Goal: Information Seeking & Learning: Learn about a topic

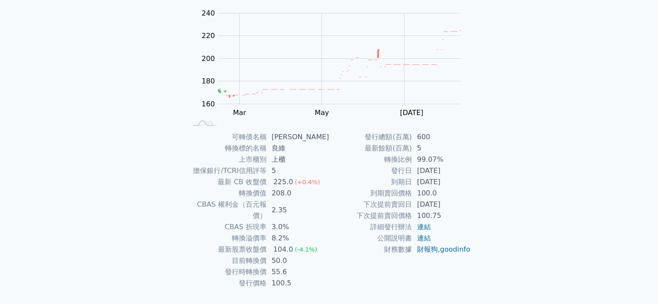
scroll to position [87, 0]
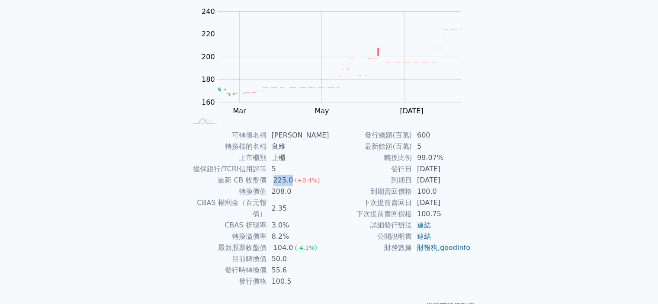
drag, startPoint x: 276, startPoint y: 182, endPoint x: 292, endPoint y: 185, distance: 16.2
click at [292, 185] on div "225.0" at bounding box center [283, 180] width 23 height 11
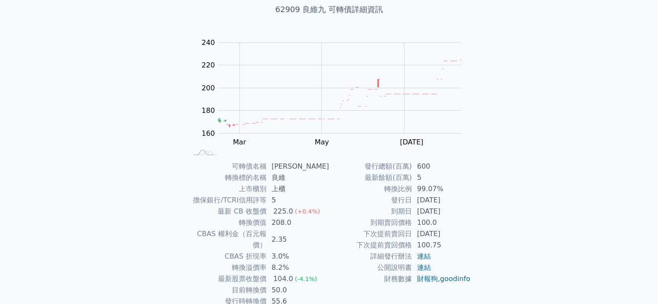
scroll to position [0, 0]
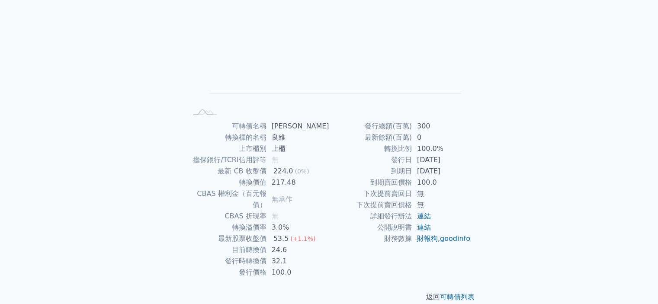
scroll to position [96, 0]
click at [205, 110] on icon at bounding box center [204, 111] width 23 height 5
drag, startPoint x: 277, startPoint y: 169, endPoint x: 291, endPoint y: 172, distance: 14.1
click at [291, 172] on div "224.0" at bounding box center [283, 170] width 23 height 11
click at [292, 171] on div "224.0" at bounding box center [283, 170] width 23 height 11
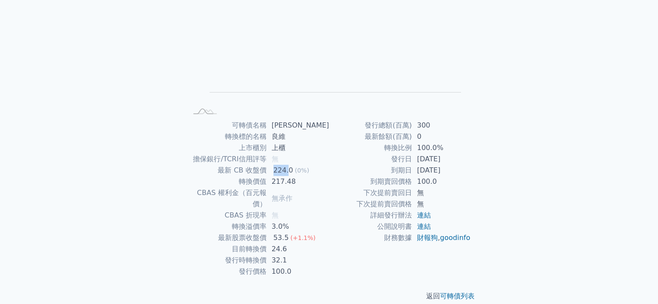
click at [292, 171] on div "224.0" at bounding box center [283, 170] width 23 height 11
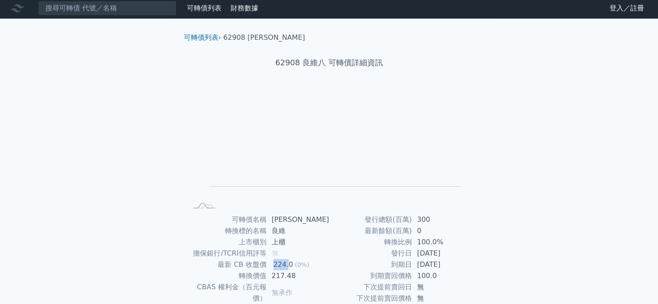
scroll to position [0, 0]
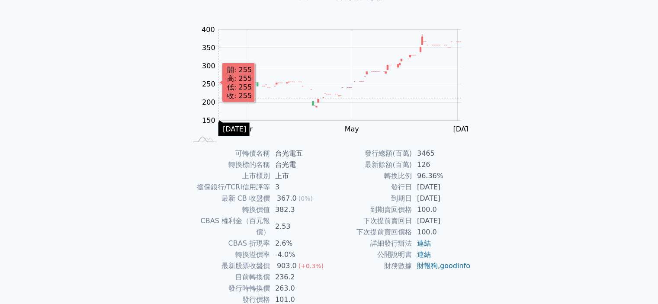
scroll to position [87, 0]
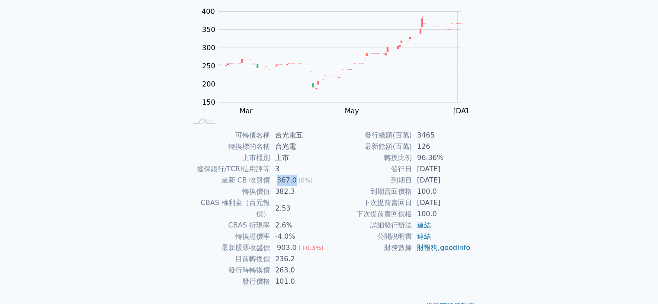
drag, startPoint x: 277, startPoint y: 179, endPoint x: 295, endPoint y: 183, distance: 18.2
click at [295, 183] on div "367.0" at bounding box center [286, 180] width 23 height 11
drag, startPoint x: 416, startPoint y: 171, endPoint x: 458, endPoint y: 171, distance: 41.5
click at [458, 171] on td "2022-04-25" at bounding box center [441, 168] width 59 height 11
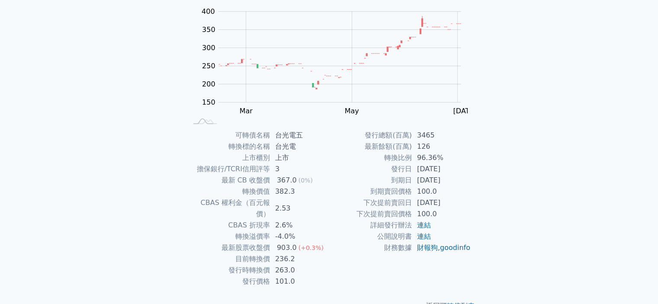
click at [458, 171] on td "2022-04-25" at bounding box center [441, 168] width 59 height 11
drag, startPoint x: 419, startPoint y: 182, endPoint x: 454, endPoint y: 182, distance: 35.5
click at [454, 182] on td "2027-04-25" at bounding box center [441, 180] width 59 height 11
drag, startPoint x: 272, startPoint y: 176, endPoint x: 292, endPoint y: 177, distance: 20.4
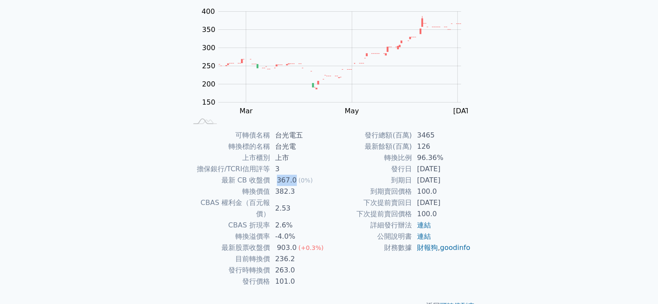
click at [292, 177] on td "367.0 (0%)" at bounding box center [299, 180] width 59 height 11
click at [292, 177] on div "367.0" at bounding box center [286, 180] width 23 height 11
drag, startPoint x: 277, startPoint y: 179, endPoint x: 295, endPoint y: 180, distance: 18.6
click at [295, 180] on div "367.0" at bounding box center [286, 180] width 23 height 11
click at [294, 198] on td "2.53" at bounding box center [299, 208] width 59 height 22
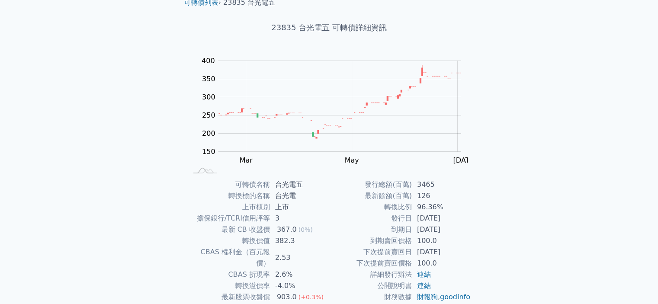
scroll to position [0, 0]
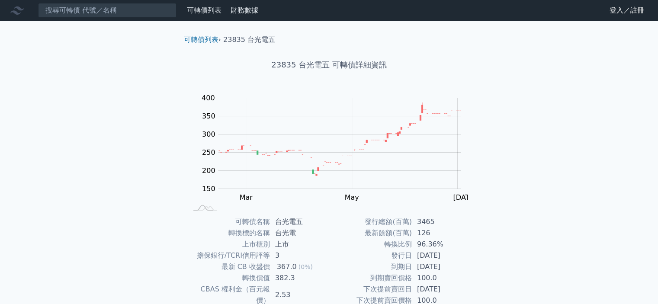
drag, startPoint x: 412, startPoint y: 253, endPoint x: 455, endPoint y: 258, distance: 43.1
click at [455, 258] on td "2022-04-25" at bounding box center [441, 255] width 59 height 11
click at [455, 257] on td "2022-04-25" at bounding box center [441, 255] width 59 height 11
drag, startPoint x: 417, startPoint y: 264, endPoint x: 456, endPoint y: 264, distance: 38.9
click at [456, 264] on td "2027-04-25" at bounding box center [441, 266] width 59 height 11
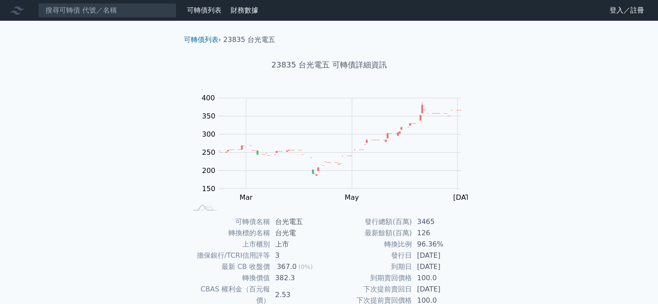
click at [456, 264] on td "2027-04-25" at bounding box center [441, 266] width 59 height 11
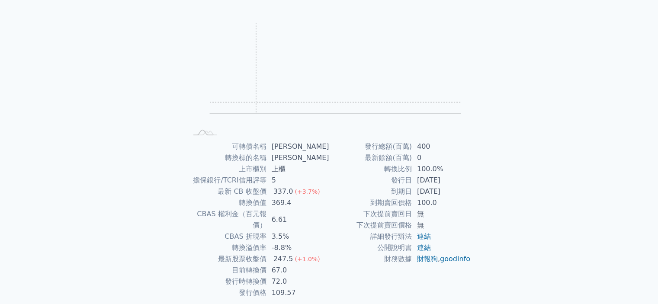
scroll to position [87, 0]
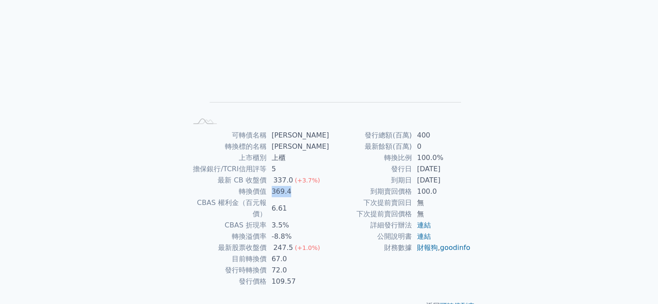
drag, startPoint x: 274, startPoint y: 193, endPoint x: 296, endPoint y: 195, distance: 21.7
click at [296, 195] on td "369.4" at bounding box center [297, 191] width 63 height 11
drag, startPoint x: 273, startPoint y: 192, endPoint x: 298, endPoint y: 192, distance: 24.7
click at [298, 192] on td "369.4" at bounding box center [297, 191] width 63 height 11
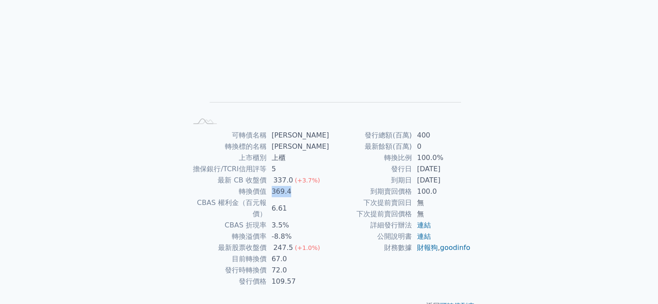
click at [298, 192] on td "369.4" at bounding box center [297, 191] width 63 height 11
drag, startPoint x: 275, startPoint y: 193, endPoint x: 294, endPoint y: 192, distance: 19.5
click at [294, 192] on td "369.4" at bounding box center [297, 191] width 63 height 11
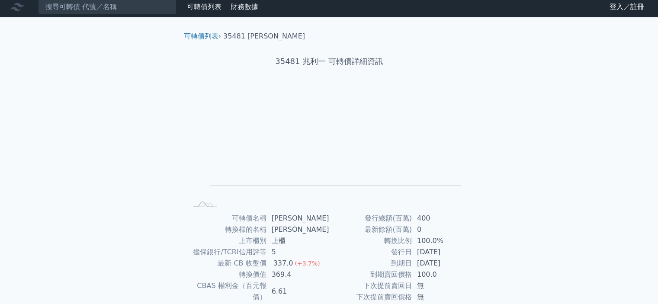
scroll to position [0, 0]
